Goal: Information Seeking & Learning: Understand process/instructions

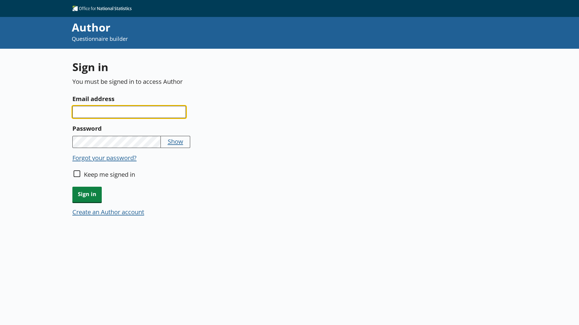
click at [130, 117] on input "Email address" at bounding box center [129, 112] width 114 height 12
type input "[EMAIL_ADDRESS][DOMAIN_NAME]"
click at [75, 175] on input "Keep me signed in" at bounding box center [77, 174] width 7 height 7
checkbox input "true"
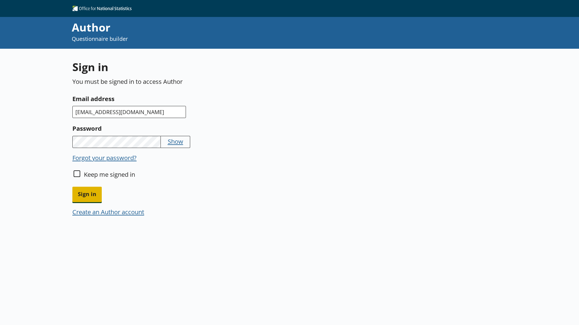
click at [82, 191] on span "Sign in" at bounding box center [86, 194] width 29 height 15
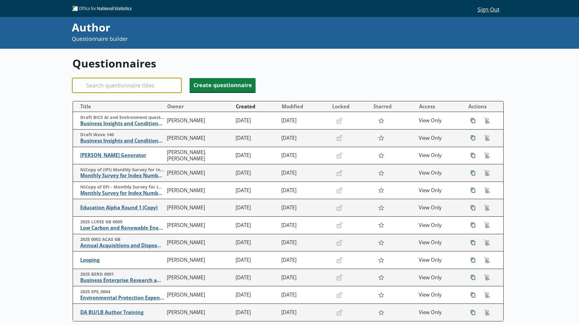
click at [135, 78] on input "Search" at bounding box center [126, 85] width 109 height 15
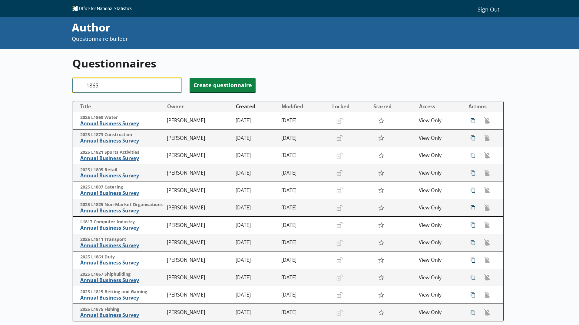
type input "1865"
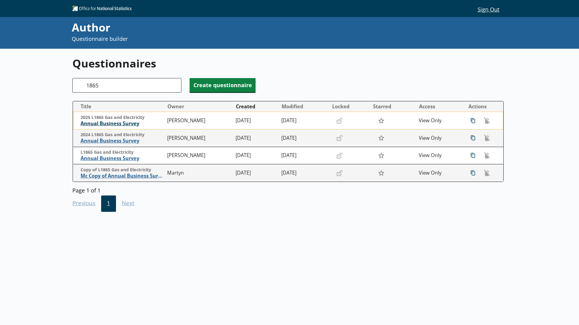
click at [124, 123] on span "Annual Business Survey" at bounding box center [123, 124] width 84 height 6
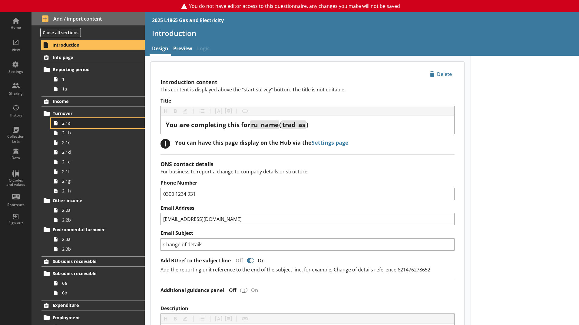
click at [92, 121] on span "2.1a" at bounding box center [95, 123] width 67 height 6
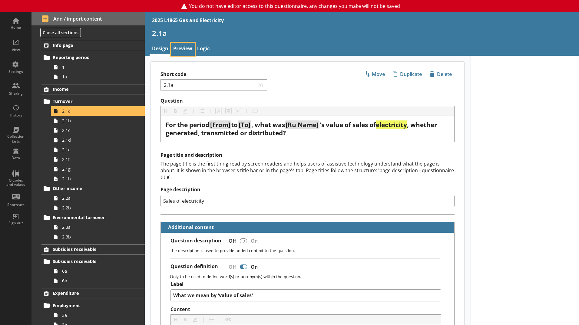
click at [181, 50] on link "Preview" at bounding box center [183, 49] width 24 height 13
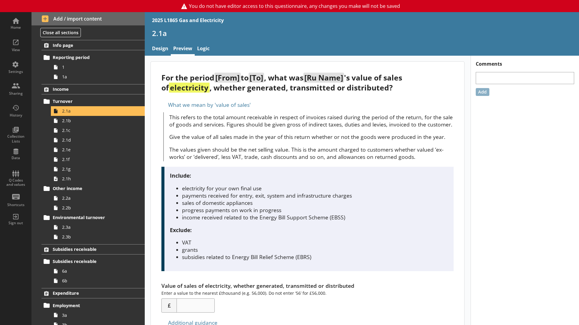
click at [311, 127] on p "This refers to the total amount receivable in respect of invoices raised during…" at bounding box center [311, 121] width 285 height 15
click at [210, 161] on div "This refers to the total amount receivable in respect of invoices raised during…" at bounding box center [308, 136] width 291 height 49
click at [202, 128] on p "This refers to the total amount receivable in respect of invoices raised during…" at bounding box center [311, 121] width 285 height 15
click at [201, 124] on p "This refers to the total amount receivable in respect of invoices raised during…" at bounding box center [311, 121] width 285 height 15
drag, startPoint x: 201, startPoint y: 123, endPoint x: 179, endPoint y: 122, distance: 21.5
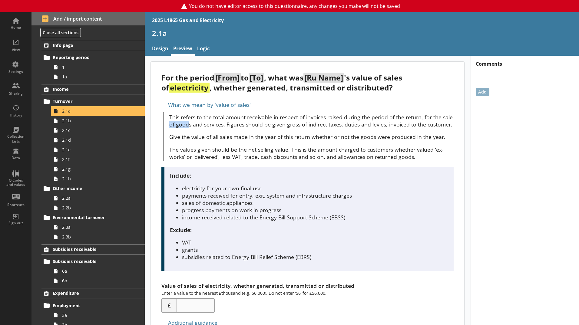
click at [179, 122] on p "This refers to the total amount receivable in respect of invoices raised during…" at bounding box center [311, 121] width 285 height 15
drag, startPoint x: 179, startPoint y: 122, endPoint x: 263, endPoint y: 103, distance: 86.4
click at [263, 103] on div "What we mean by 'value of sales'" at bounding box center [307, 105] width 292 height 10
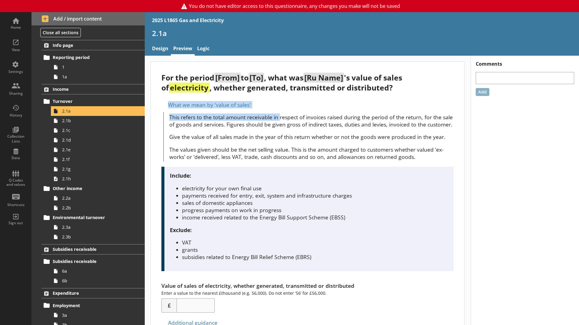
drag, startPoint x: 270, startPoint y: 104, endPoint x: 280, endPoint y: 111, distance: 12.7
click at [280, 111] on div "What we mean by 'value of sales' This refers to the total amount receivable in …" at bounding box center [307, 131] width 292 height 62
drag, startPoint x: 280, startPoint y: 111, endPoint x: 275, endPoint y: 105, distance: 8.2
click at [275, 105] on div "What we mean by 'value of sales'" at bounding box center [307, 105] width 292 height 10
click at [243, 102] on div "What we mean by 'value of sales'" at bounding box center [307, 105] width 292 height 10
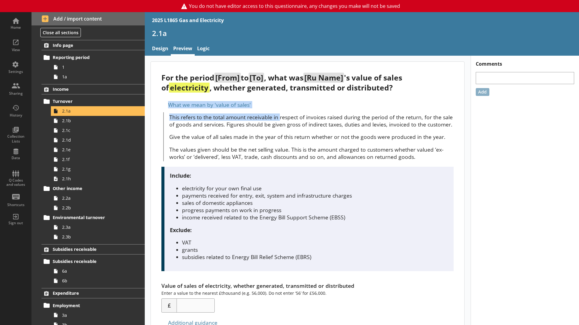
click at [240, 105] on div "What we mean by 'value of sales'" at bounding box center [307, 105] width 292 height 10
click at [241, 105] on div "What we mean by 'value of sales'" at bounding box center [307, 105] width 292 height 10
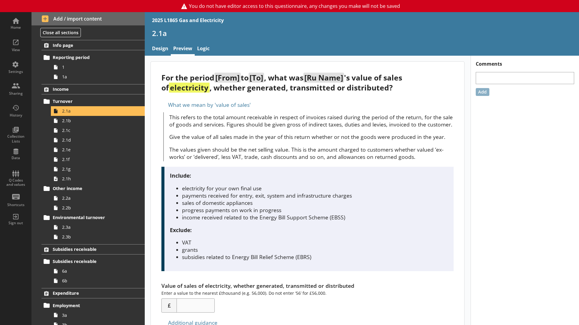
drag, startPoint x: 241, startPoint y: 105, endPoint x: 261, endPoint y: 118, distance: 24.0
click at [261, 118] on p "This refers to the total amount receivable in respect of invoices raised during…" at bounding box center [311, 121] width 285 height 15
click at [337, 115] on p "This refers to the total amount receivable in respect of invoices raised during…" at bounding box center [311, 121] width 285 height 15
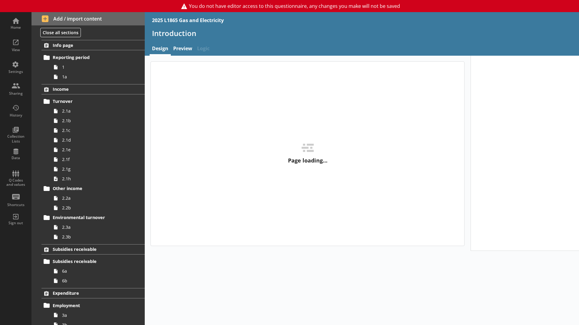
type textarea "x"
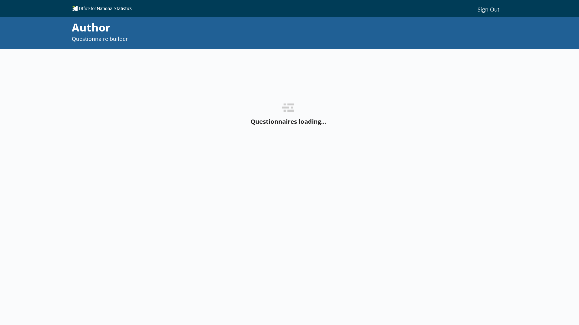
click at [86, 27] on div "Author" at bounding box center [231, 27] width 318 height 15
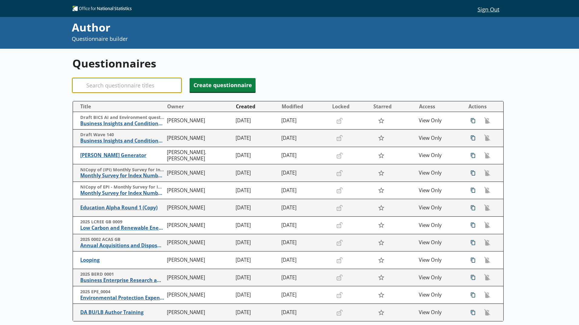
click at [104, 86] on input "Search" at bounding box center [126, 85] width 109 height 15
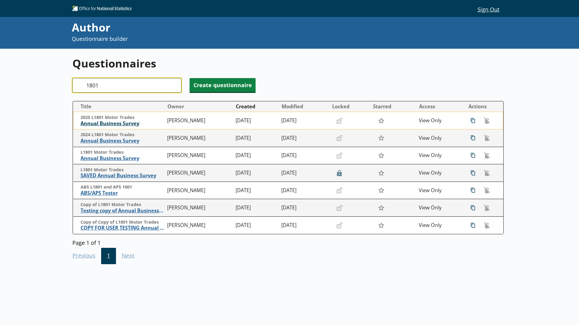
type input "1801"
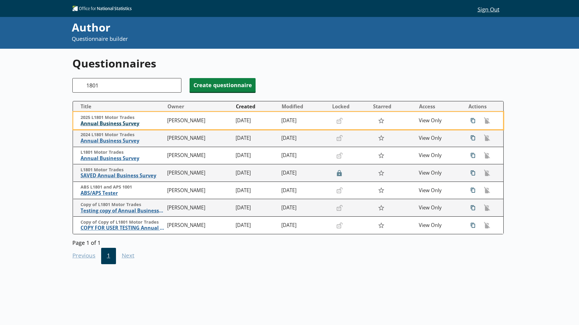
click at [110, 123] on span "Annual Business Survey" at bounding box center [123, 124] width 84 height 6
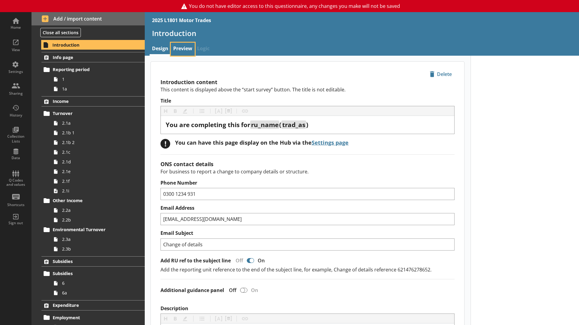
click at [187, 48] on link "Preview" at bounding box center [183, 49] width 24 height 13
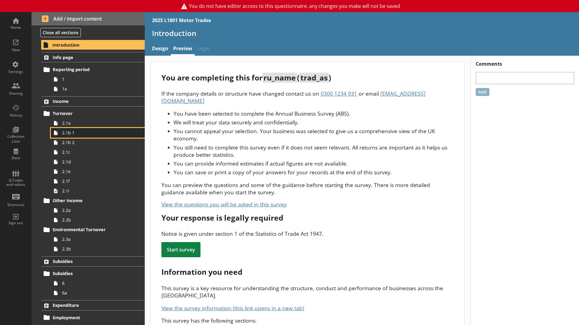
click at [100, 129] on link "2.1b 1" at bounding box center [98, 133] width 94 height 10
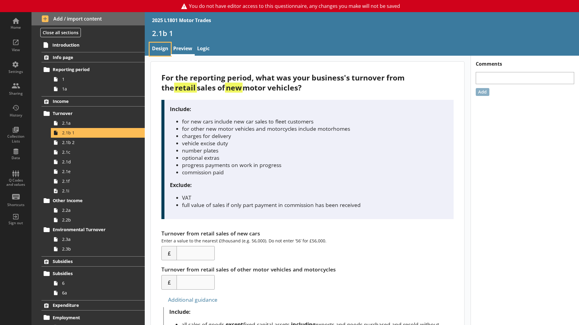
click at [155, 47] on link "Design" at bounding box center [160, 49] width 21 height 13
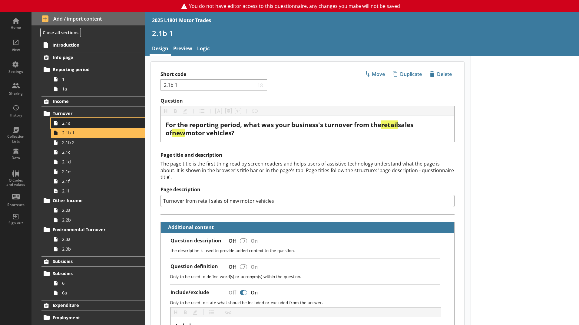
click at [82, 122] on span "2.1a" at bounding box center [95, 123] width 67 height 6
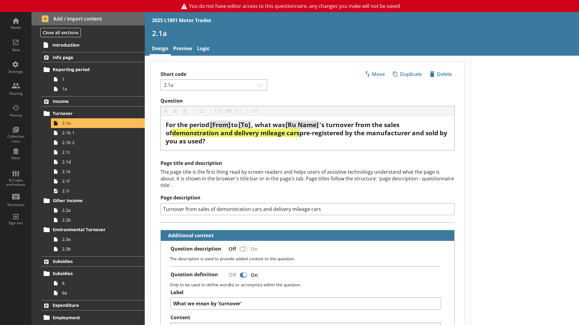
click at [180, 52] on link "Preview" at bounding box center [183, 49] width 24 height 13
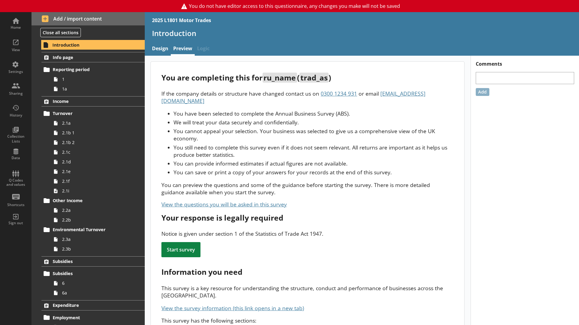
type textarea "x"
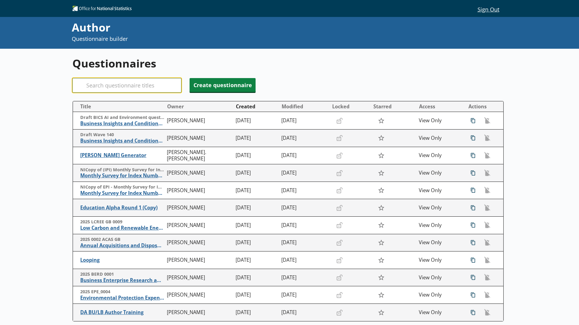
click at [108, 85] on input "Search" at bounding box center [126, 85] width 109 height 15
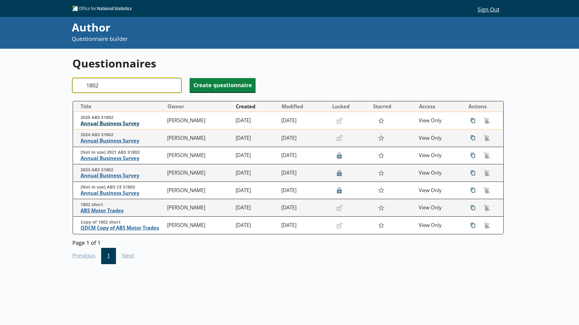
type input "1802"
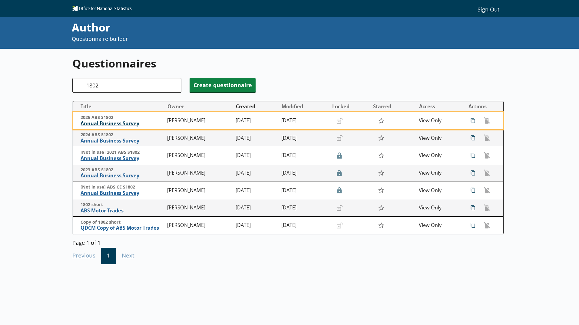
click at [112, 123] on span "Annual Business Survey" at bounding box center [123, 124] width 84 height 6
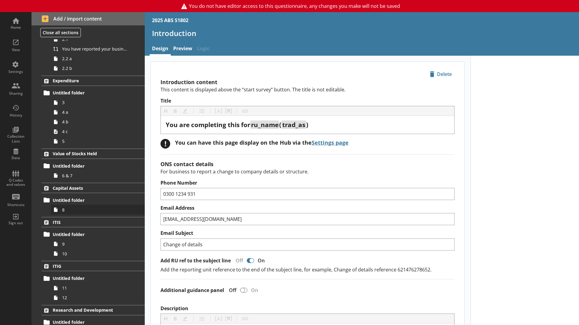
scroll to position [145, 0]
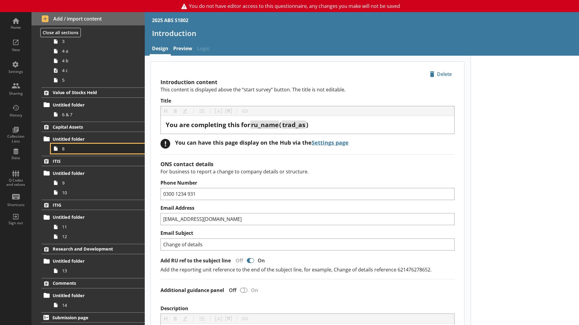
click at [91, 150] on span "8" at bounding box center [95, 149] width 67 height 6
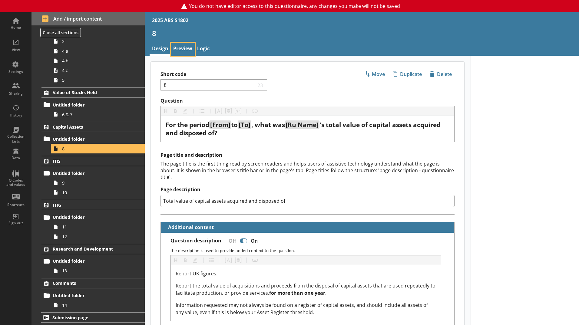
click at [183, 50] on link "Preview" at bounding box center [183, 49] width 24 height 13
type textarea "x"
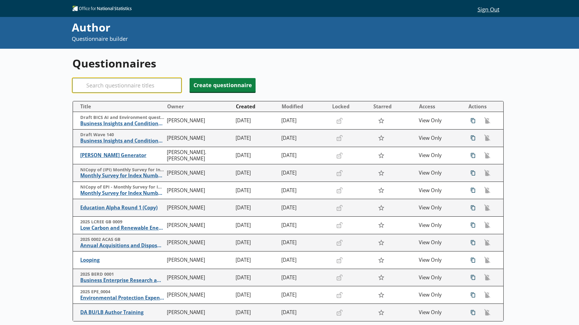
click at [144, 82] on input "Search" at bounding box center [126, 85] width 109 height 15
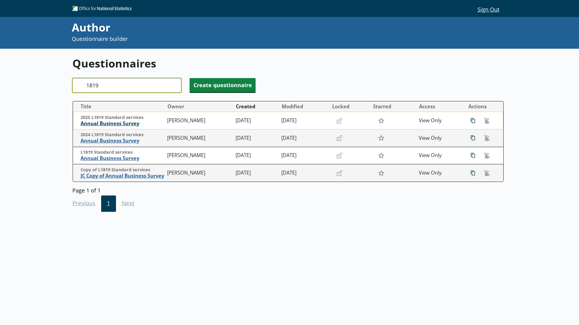
type input "1819"
click at [105, 123] on span "Annual Business Survey" at bounding box center [123, 124] width 84 height 6
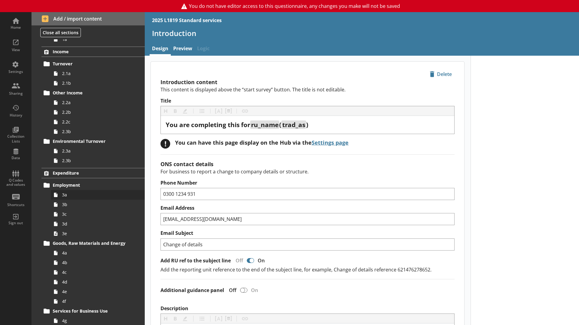
scroll to position [61, 0]
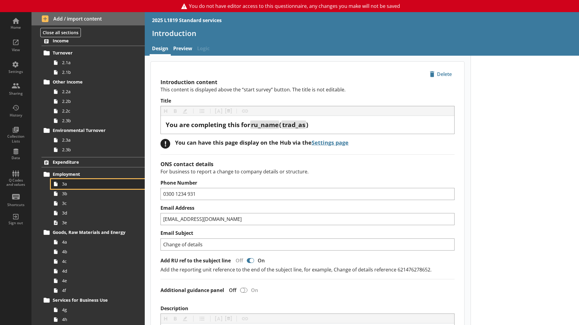
click at [75, 181] on span "3a" at bounding box center [95, 184] width 67 height 6
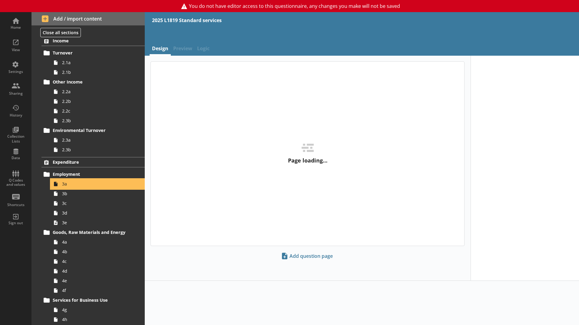
type textarea "x"
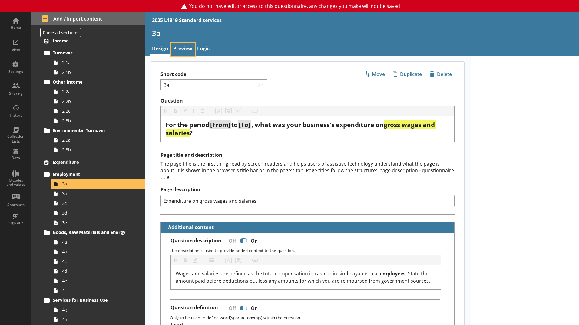
click at [181, 46] on link "Preview" at bounding box center [183, 49] width 24 height 13
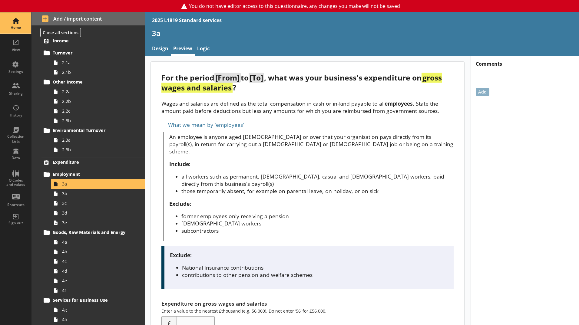
click at [20, 25] on div "Home" at bounding box center [15, 27] width 21 height 5
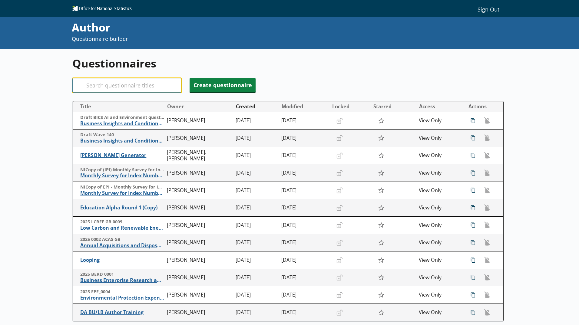
click at [135, 88] on input "Search" at bounding box center [126, 85] width 109 height 15
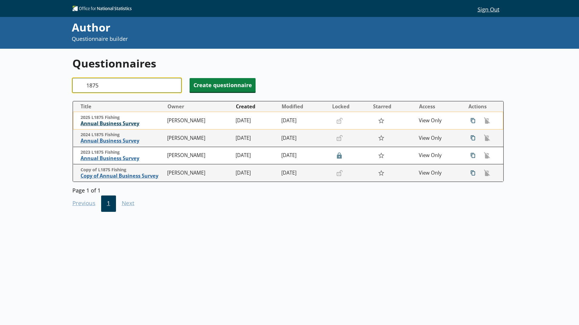
type input "1875"
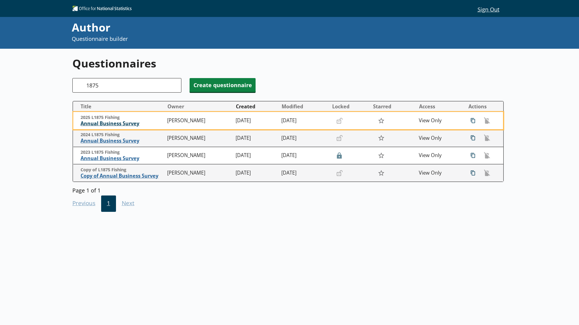
click at [122, 122] on span "Annual Business Survey" at bounding box center [123, 124] width 84 height 6
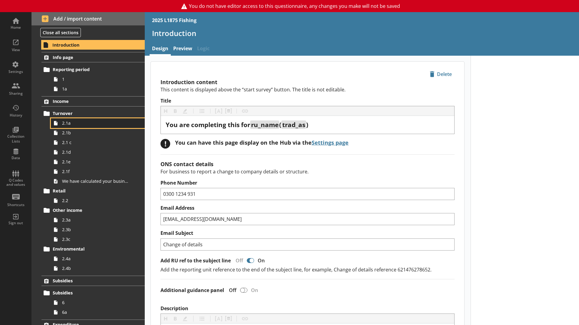
click at [82, 125] on span "2.1a" at bounding box center [95, 123] width 67 height 6
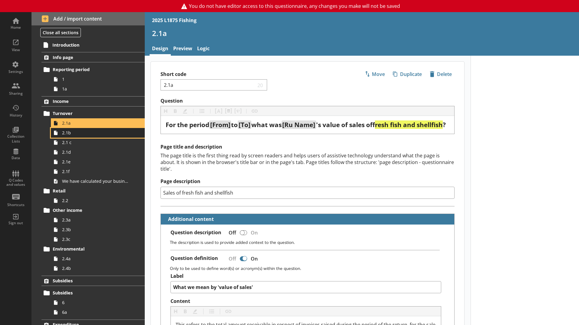
click at [74, 135] on span "2.1b" at bounding box center [95, 133] width 67 height 6
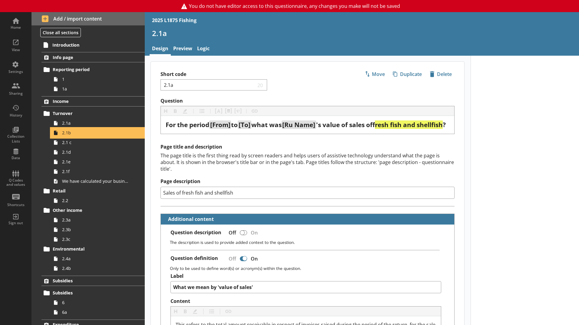
type textarea "x"
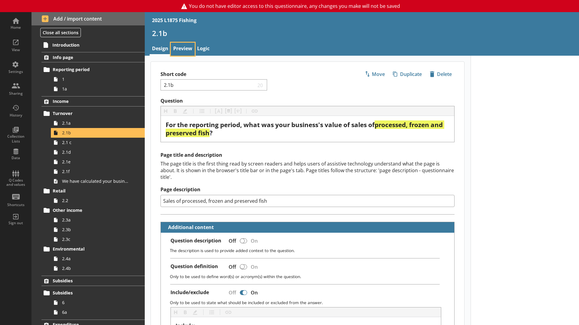
click at [191, 51] on link "Preview" at bounding box center [183, 49] width 24 height 13
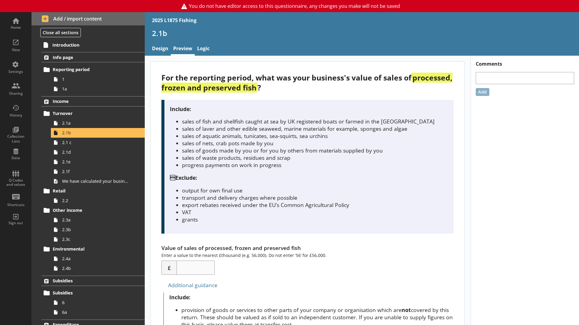
click at [251, 231] on div "Include: sales of fish and shellfish caught at sea by UK registered boats or fa…" at bounding box center [307, 167] width 292 height 134
click at [307, 167] on li "progress payments on work in progress" at bounding box center [315, 164] width 267 height 7
